Goal: Information Seeking & Learning: Learn about a topic

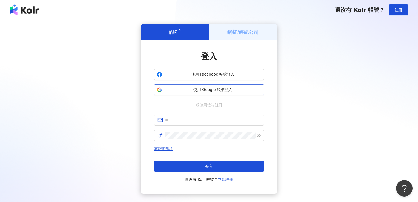
click at [205, 91] on span "使用 Google 帳號登入" at bounding box center [212, 89] width 97 height 5
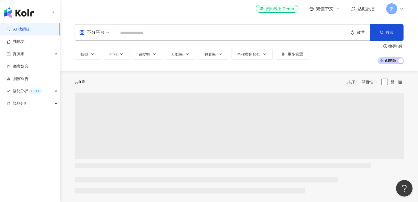
click at [127, 33] on input "search" at bounding box center [231, 33] width 229 height 10
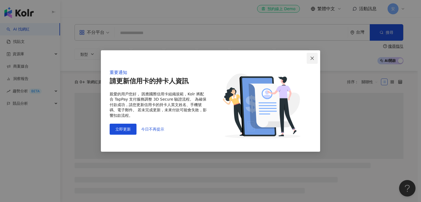
click at [312, 58] on icon "close" at bounding box center [312, 57] width 3 height 3
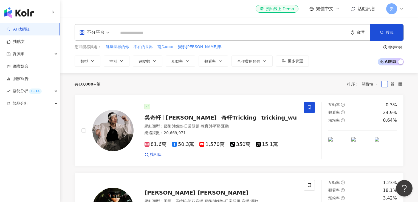
click at [134, 30] on input "search" at bounding box center [231, 33] width 229 height 10
paste input "***"
type input "***"
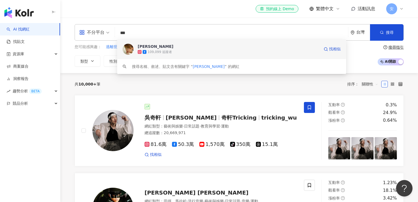
click at [146, 49] on div "109,099 追蹤者" at bounding box center [229, 51] width 182 height 5
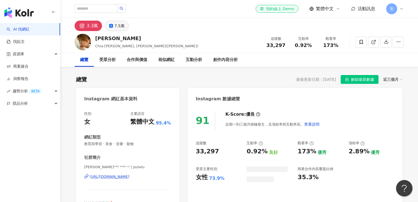
click at [118, 24] on div "7.5萬" at bounding box center [119, 26] width 10 height 8
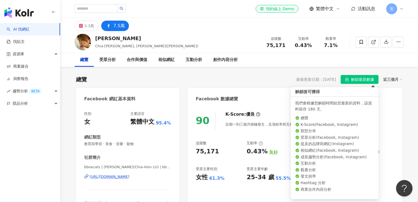
click at [352, 79] on span "解鎖最新數據" at bounding box center [362, 79] width 23 height 9
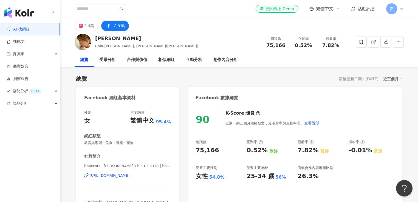
click at [387, 78] on div "近三個月" at bounding box center [392, 78] width 19 height 7
click at [390, 100] on link "近六個月" at bounding box center [394, 101] width 15 height 6
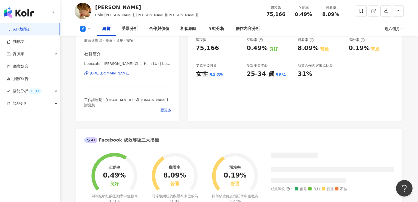
scroll to position [132, 0]
